Goal: Information Seeking & Learning: Learn about a topic

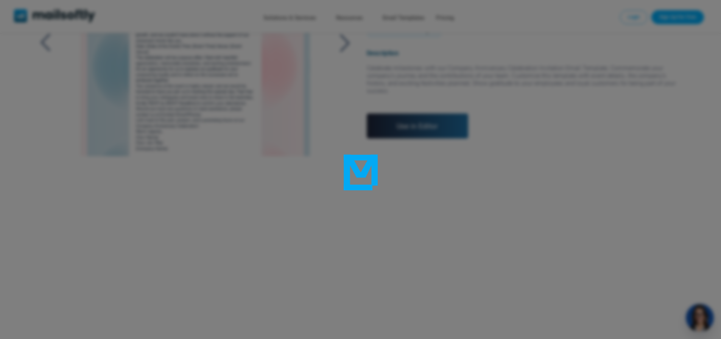
scroll to position [265, 0]
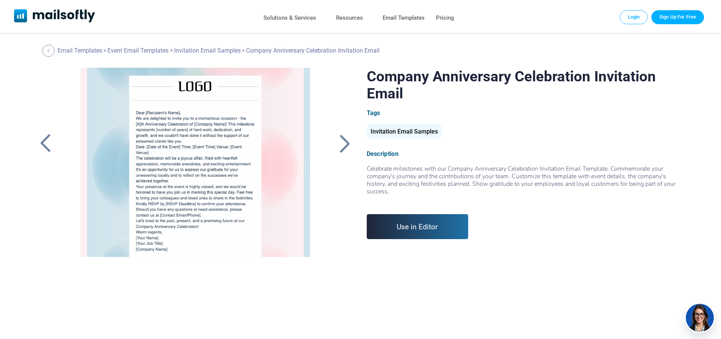
click at [339, 143] on div at bounding box center [345, 144] width 19 height 20
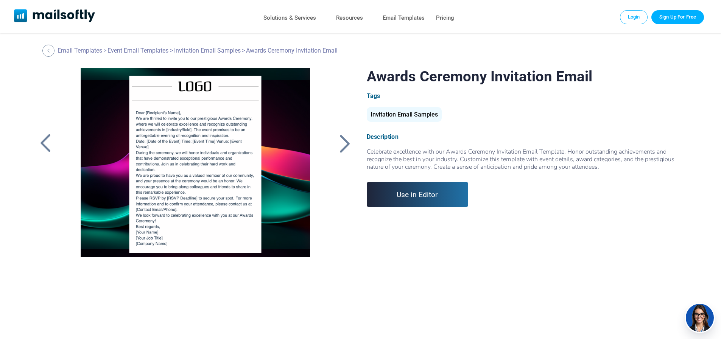
click at [337, 145] on div at bounding box center [345, 144] width 19 height 20
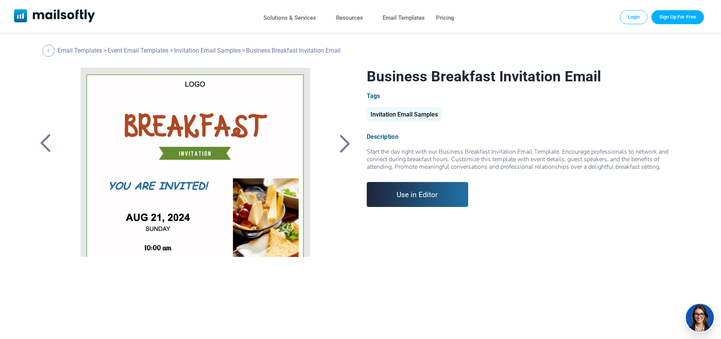
scroll to position [122, 0]
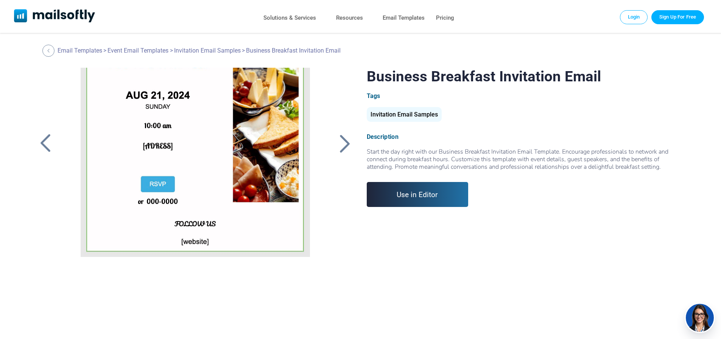
click at [38, 151] on div at bounding box center [45, 144] width 19 height 20
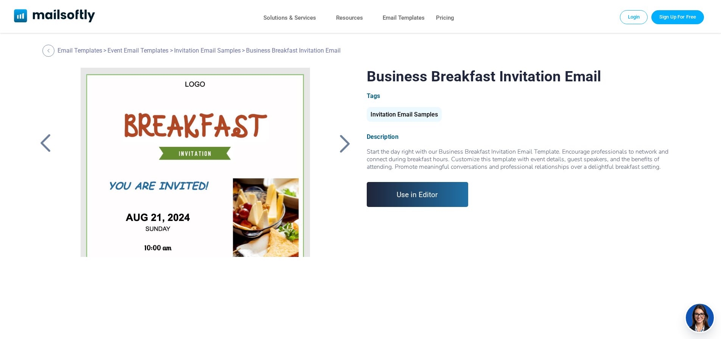
click at [42, 142] on div at bounding box center [45, 144] width 19 height 20
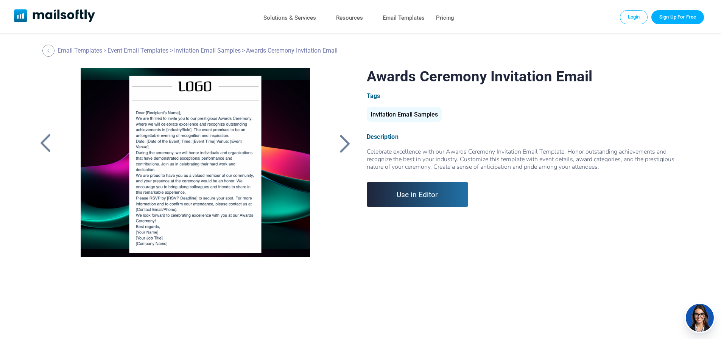
click at [352, 151] on div at bounding box center [345, 144] width 19 height 20
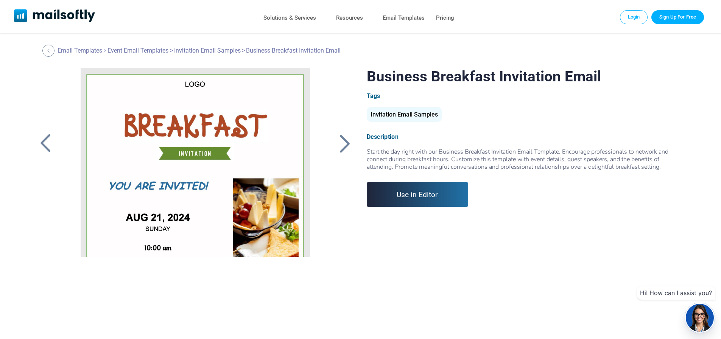
click at [45, 139] on div at bounding box center [45, 144] width 19 height 20
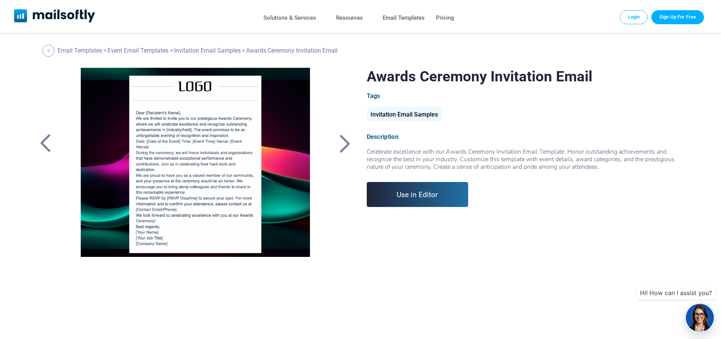
click at [48, 146] on div at bounding box center [45, 144] width 19 height 20
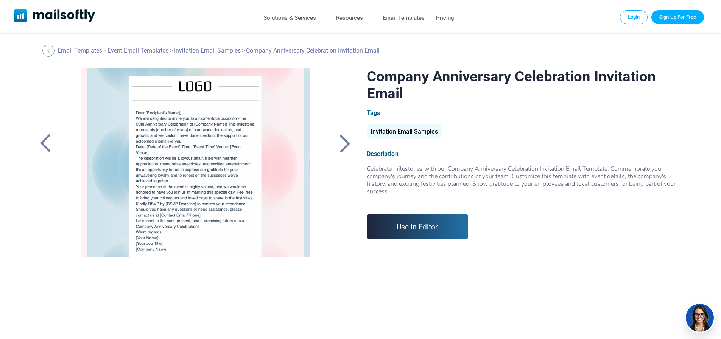
scroll to position [5, 0]
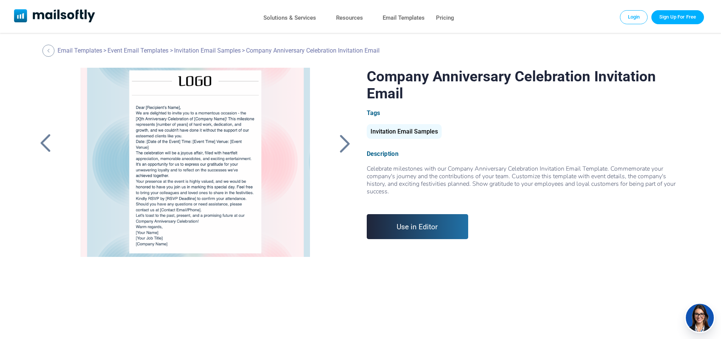
click at [544, 121] on div "Tags Invitation Email Samples" at bounding box center [526, 125] width 318 height 33
